Goal: Navigation & Orientation: Find specific page/section

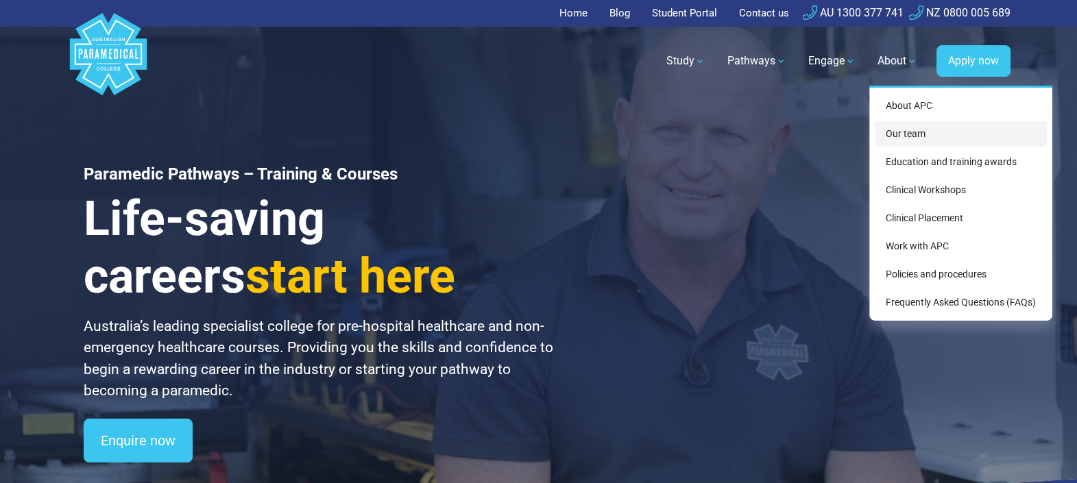
click at [929, 129] on link "Our team" at bounding box center [961, 133] width 172 height 25
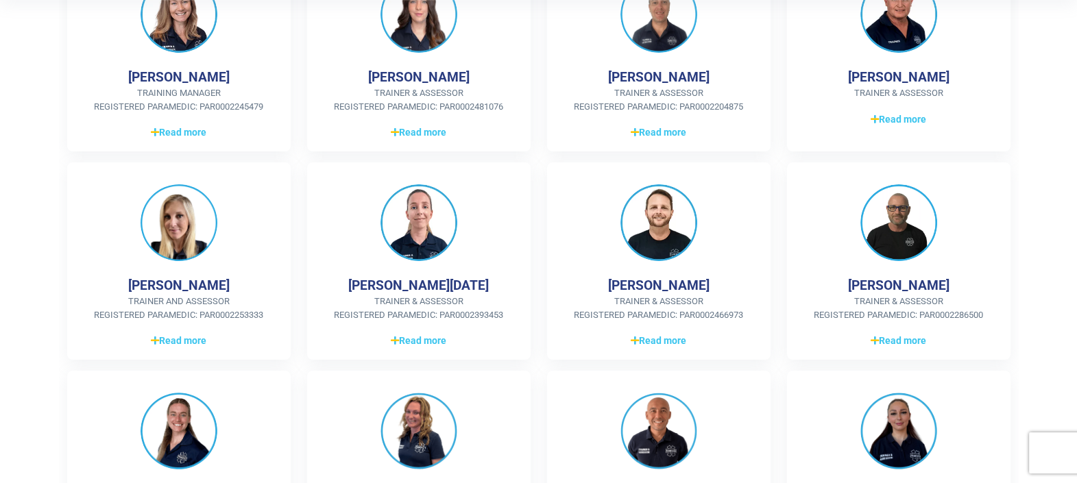
scroll to position [400, 0]
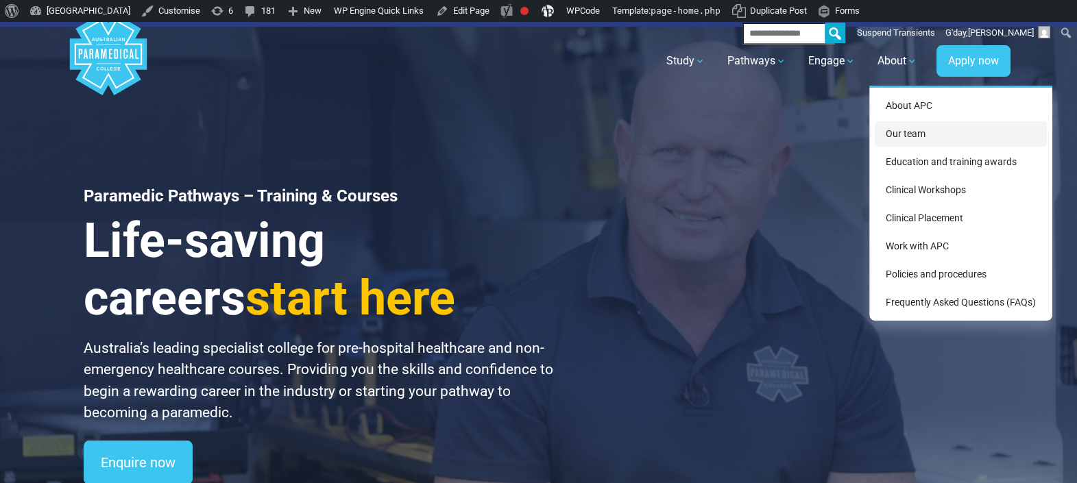
click at [928, 141] on link "Our team" at bounding box center [961, 133] width 172 height 25
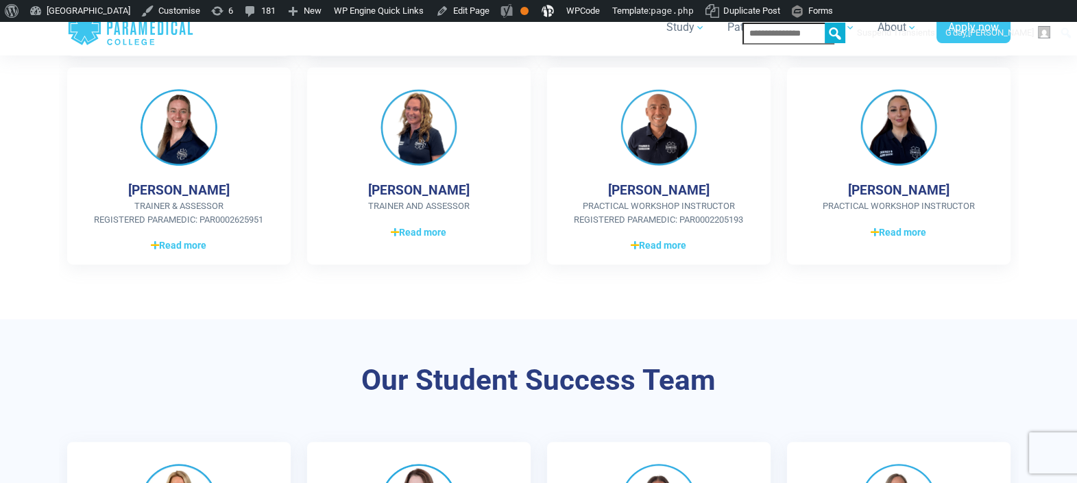
scroll to position [803, 0]
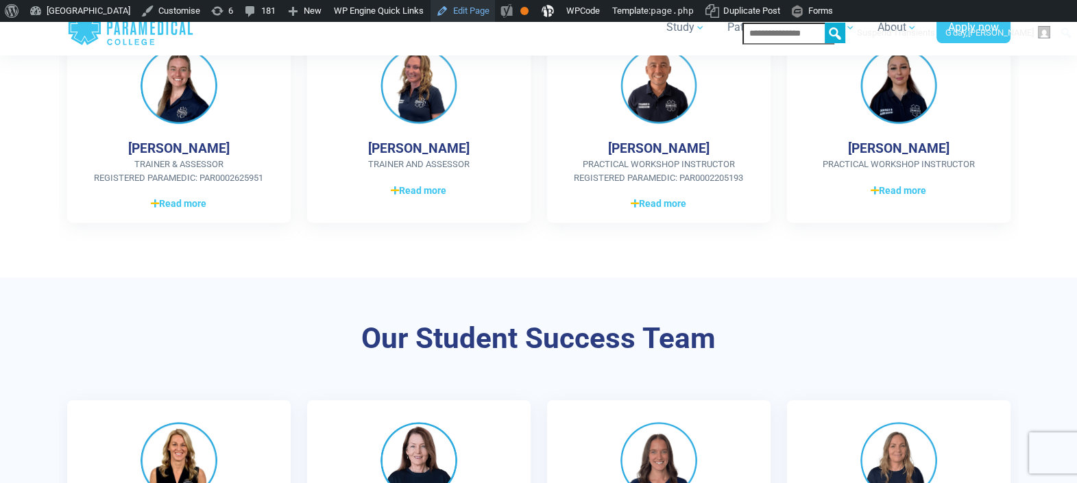
click at [494, 13] on link "Edit Page" at bounding box center [462, 11] width 64 height 22
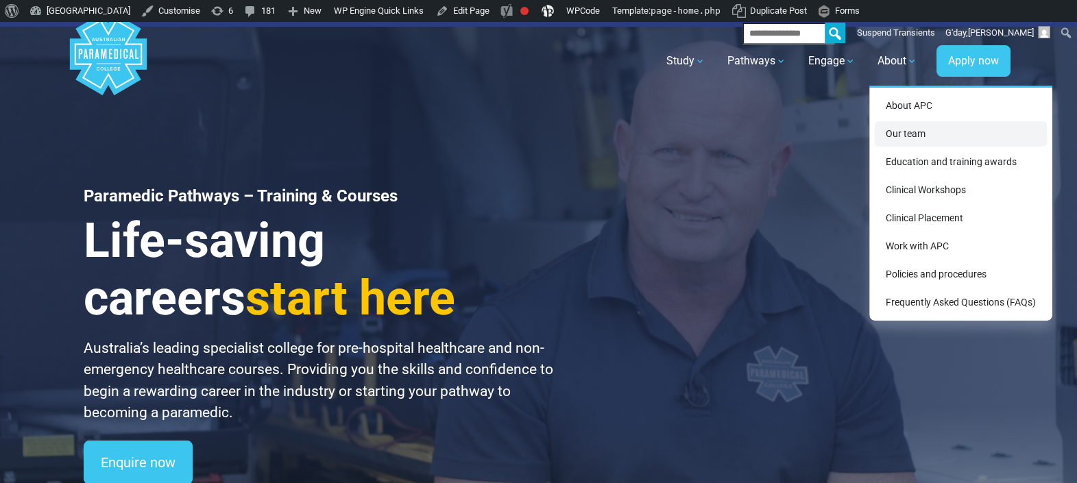
click at [925, 127] on link "Our team" at bounding box center [961, 133] width 172 height 25
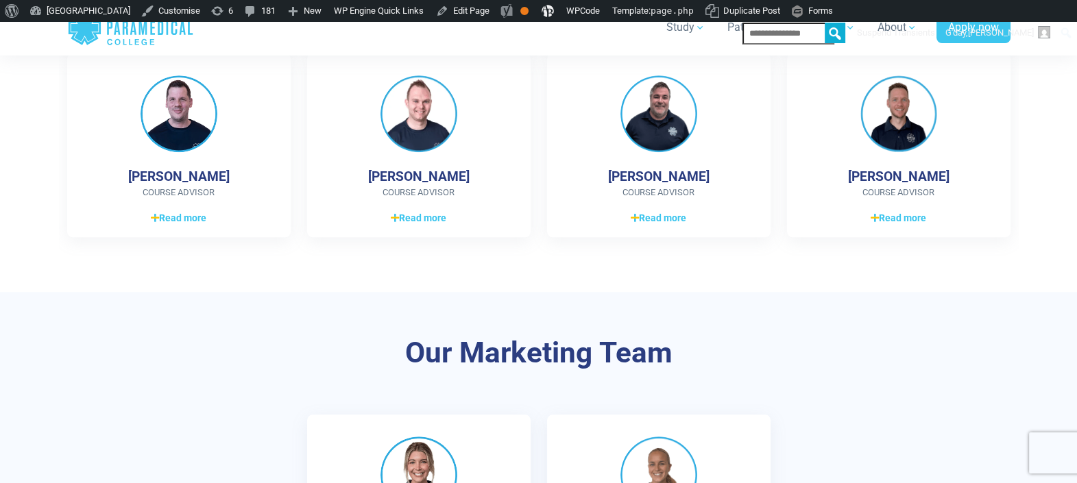
scroll to position [1707, 0]
